Goal: Navigation & Orientation: Find specific page/section

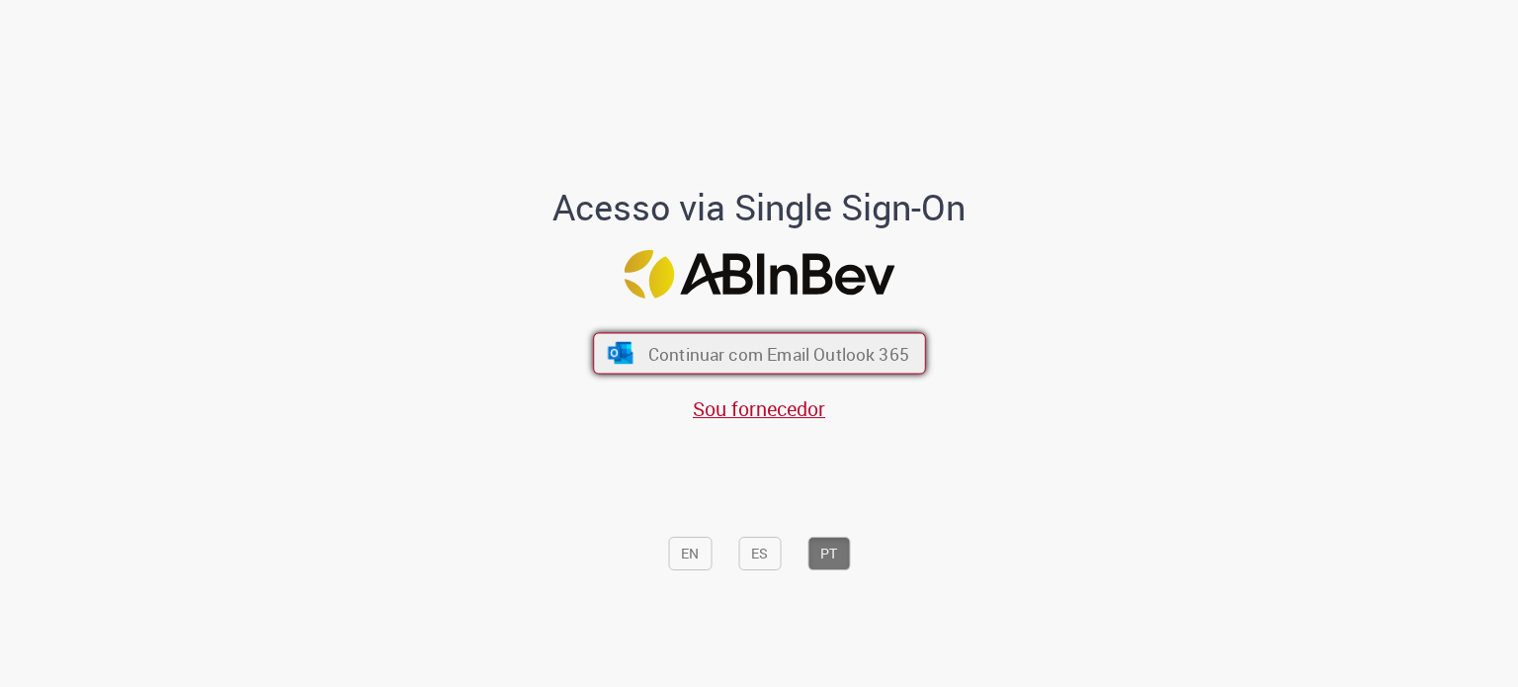
click at [764, 336] on button "Continuar com Email Outlook 365" at bounding box center [759, 354] width 333 height 42
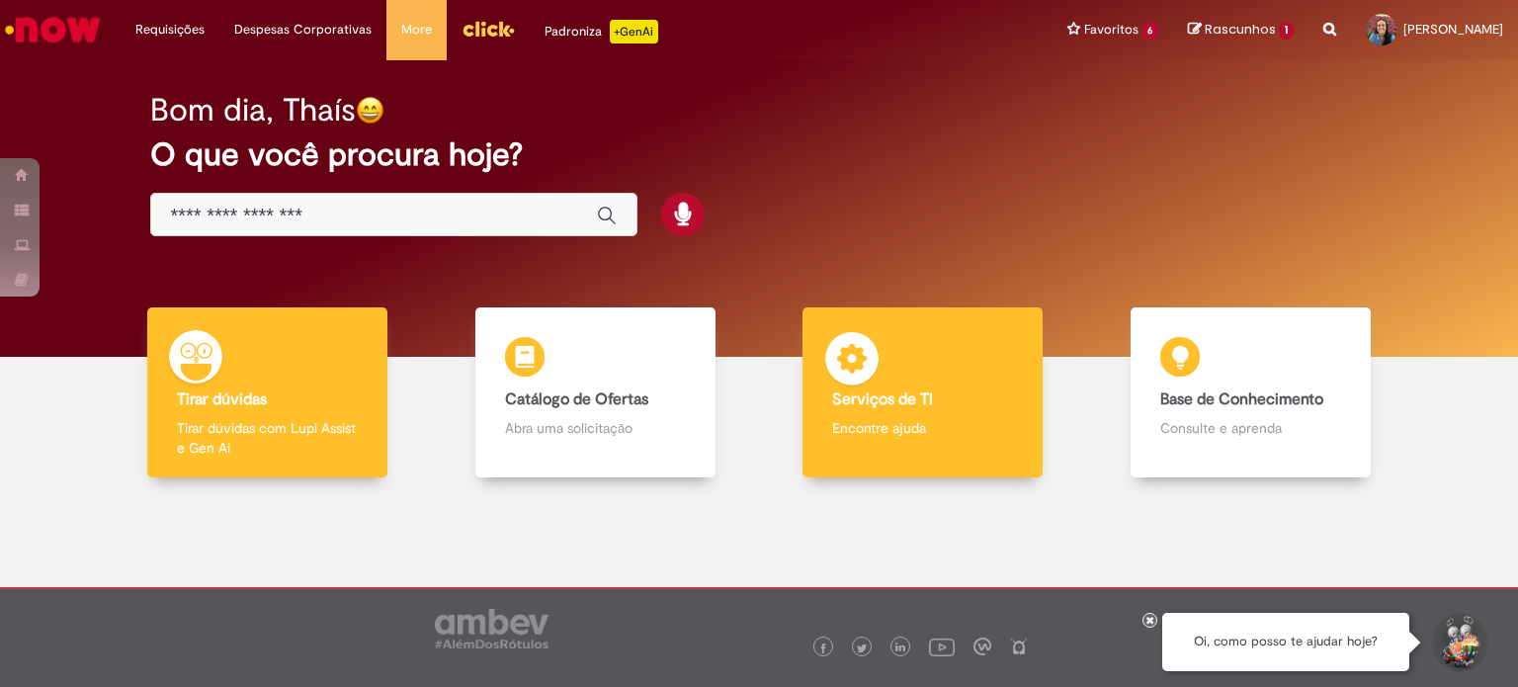
click at [933, 406] on h4 "Serviços de TI" at bounding box center [922, 400] width 181 height 18
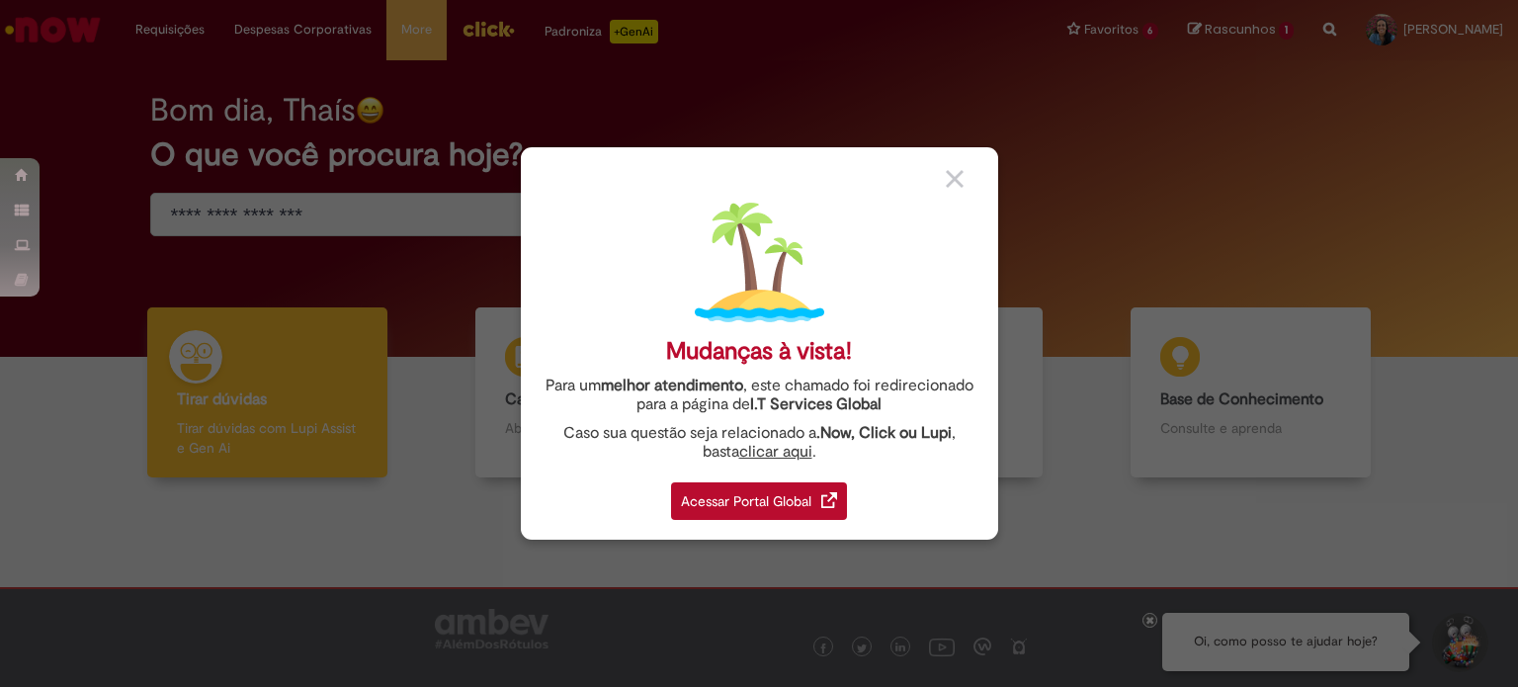
click at [796, 488] on div "Acessar Portal Global" at bounding box center [759, 501] width 176 height 38
